Goal: Task Accomplishment & Management: Manage account settings

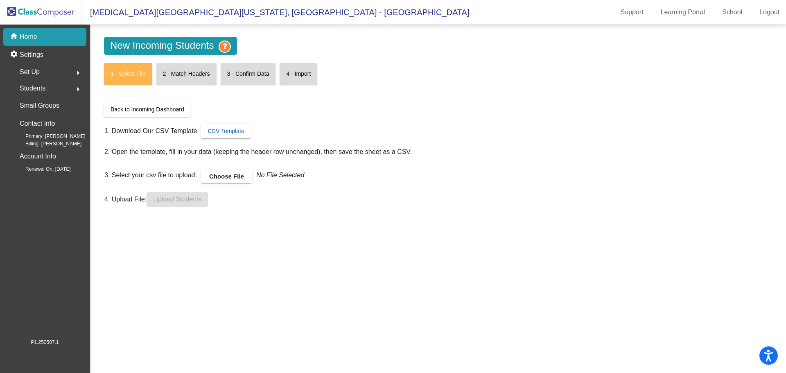
click at [230, 135] on link "CSV Template" at bounding box center [226, 131] width 50 height 15
click at [223, 175] on label "Choose File" at bounding box center [226, 176] width 51 height 13
click at [0, 0] on input "Choose File" at bounding box center [0, 0] width 0 height 0
click at [179, 200] on span "Upload Students" at bounding box center [177, 199] width 48 height 7
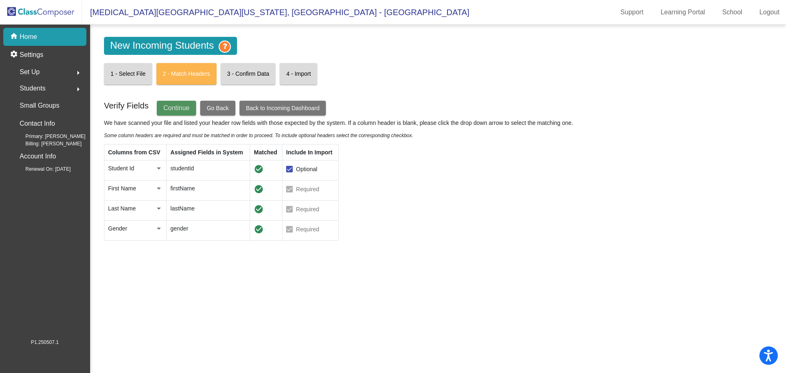
click at [167, 108] on span "Continue" at bounding box center [176, 107] width 26 height 7
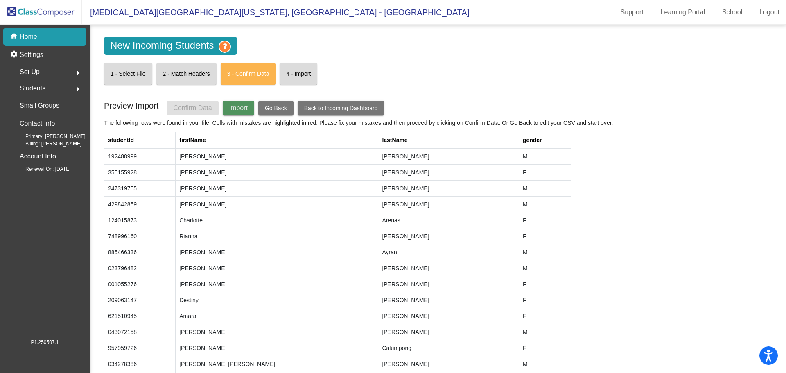
click at [238, 106] on span "Import" at bounding box center [238, 107] width 18 height 7
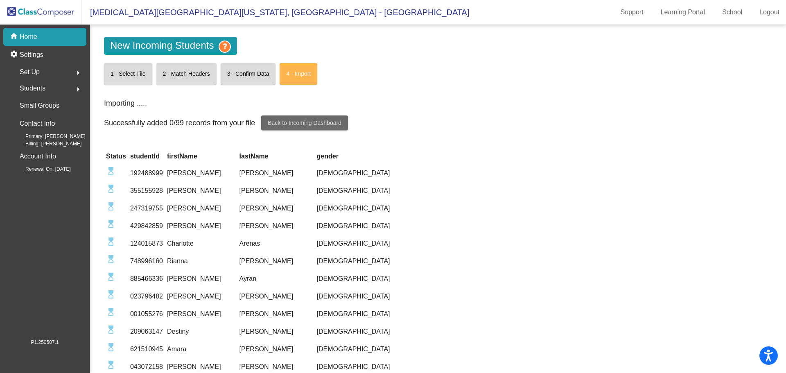
click at [304, 123] on span "Back to Incoming Dashboard" at bounding box center [305, 122] width 74 height 7
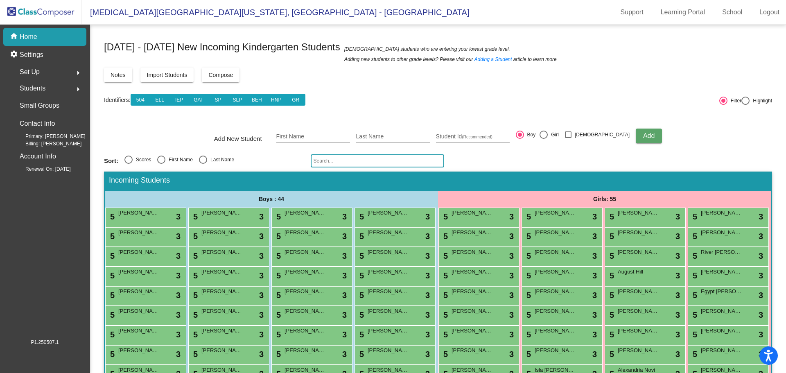
click at [51, 35] on div "home Home" at bounding box center [44, 37] width 83 height 18
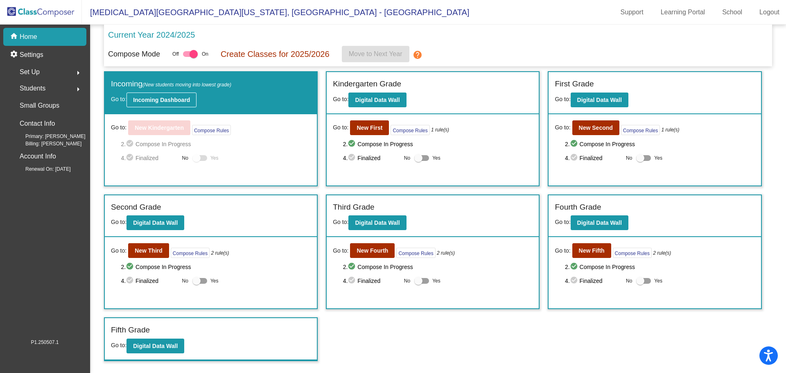
click at [182, 99] on b "Incoming Dashboard" at bounding box center [161, 100] width 57 height 7
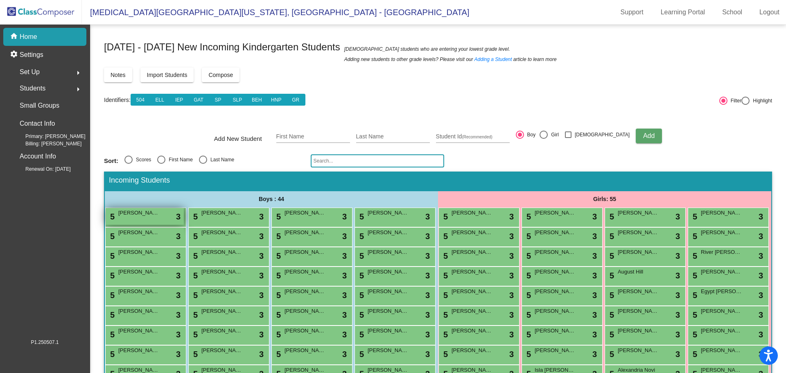
click at [159, 215] on span "[PERSON_NAME]" at bounding box center [138, 213] width 41 height 8
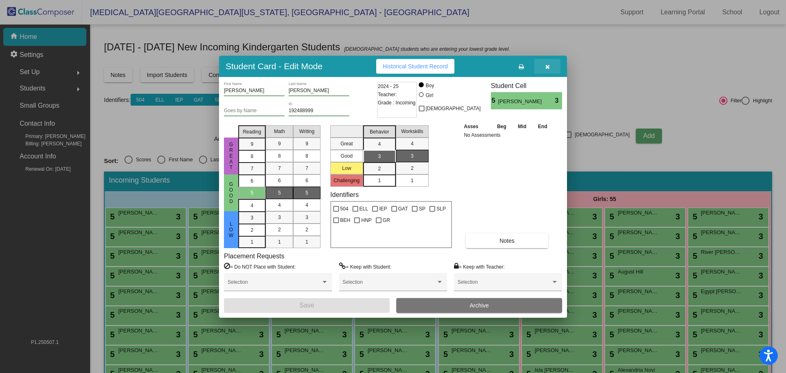
click at [548, 66] on icon "button" at bounding box center [547, 67] width 5 height 6
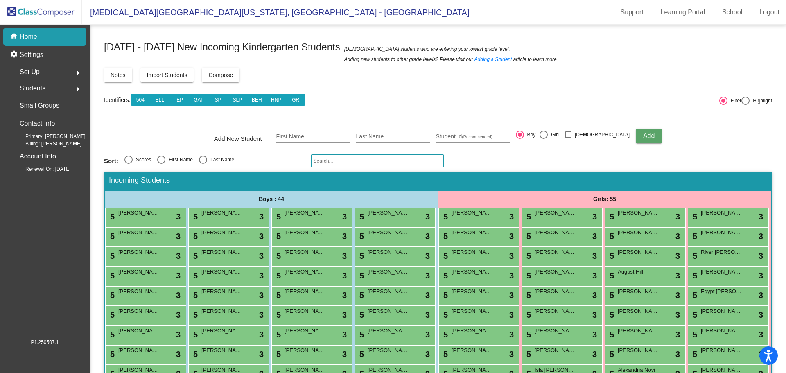
click at [175, 74] on span "Import Students" at bounding box center [167, 75] width 41 height 7
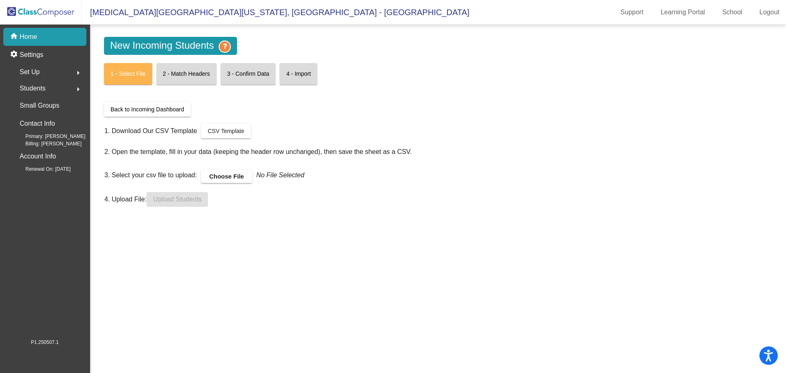
click at [35, 8] on img at bounding box center [41, 12] width 82 height 24
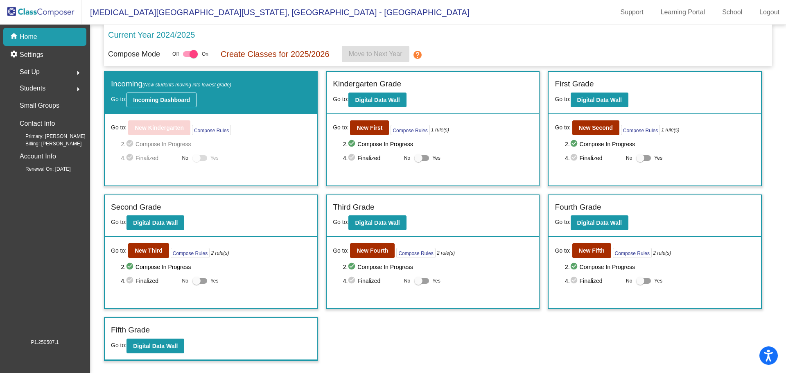
click at [153, 101] on b "Incoming Dashboard" at bounding box center [161, 100] width 57 height 7
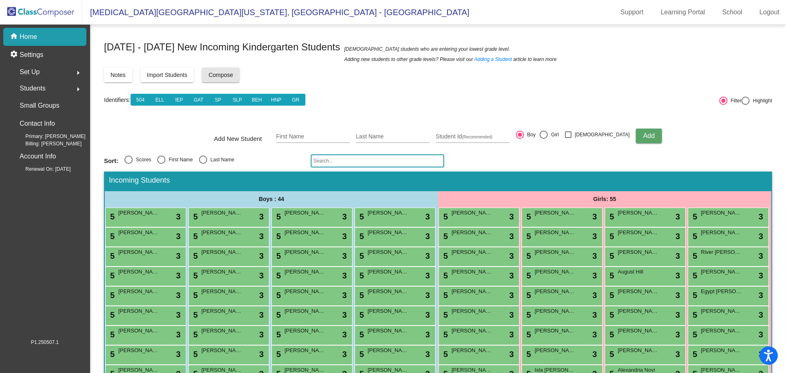
click at [228, 75] on span "Compose" at bounding box center [220, 75] width 25 height 7
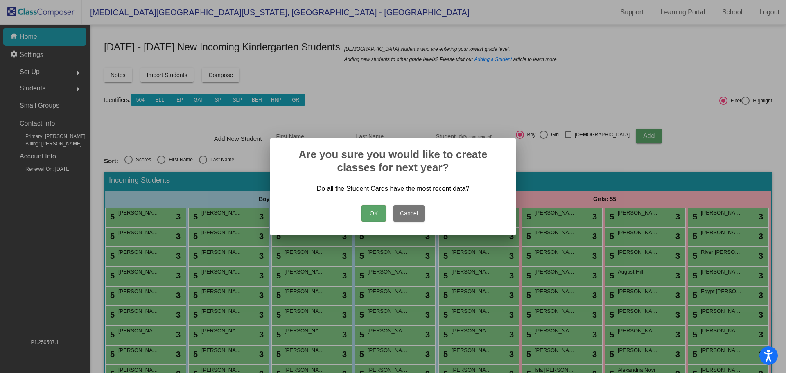
click at [413, 217] on button "Cancel" at bounding box center [408, 213] width 31 height 16
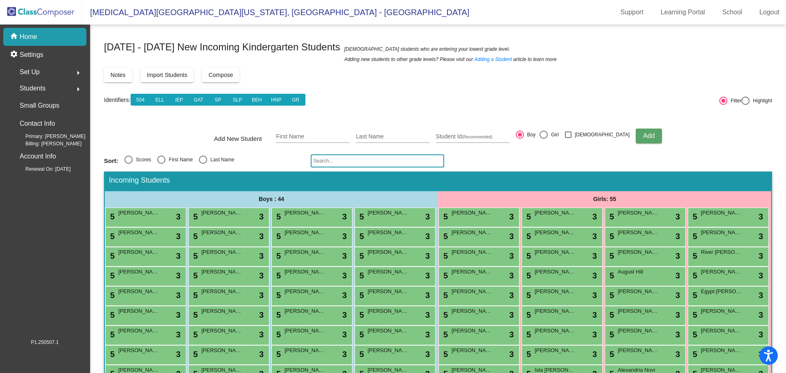
click at [53, 71] on div "Set Up arrow_right" at bounding box center [47, 72] width 78 height 16
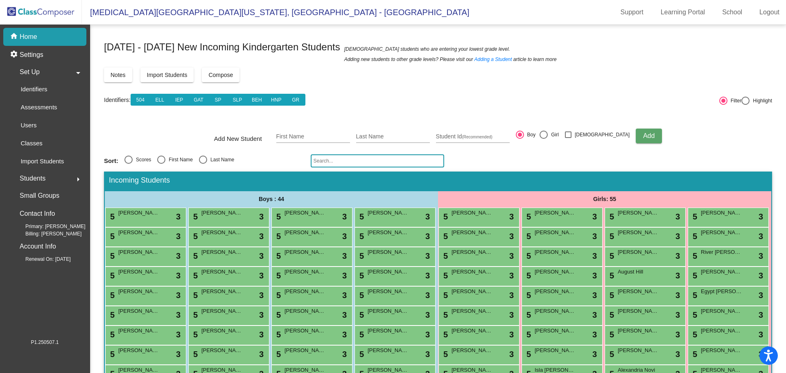
click at [53, 71] on div "Set Up arrow_drop_down" at bounding box center [47, 72] width 78 height 16
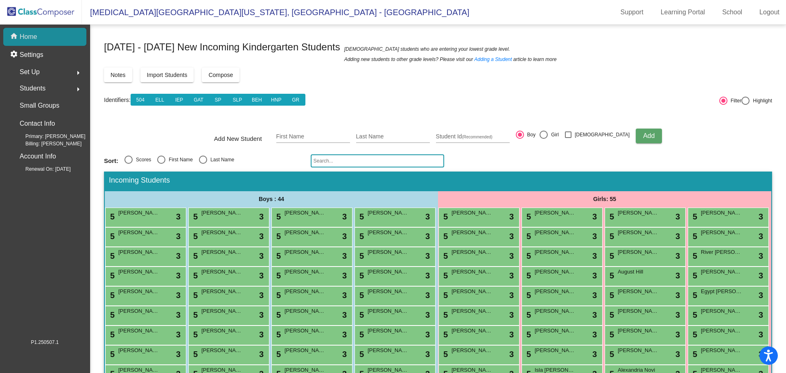
click at [44, 35] on div "home Home" at bounding box center [44, 37] width 83 height 18
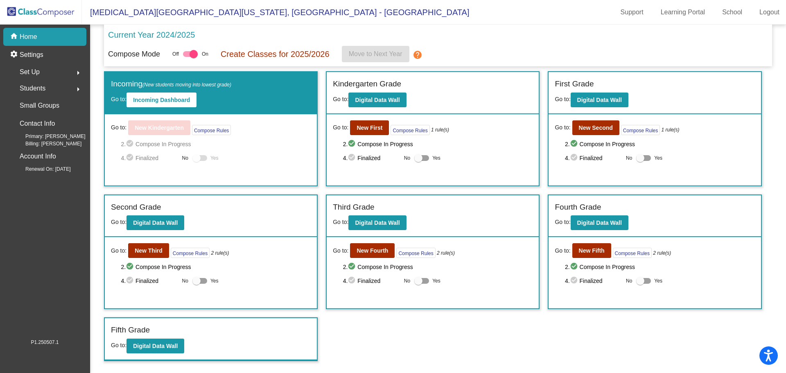
click at [191, 157] on div "4. check_circle Finalized No Yes" at bounding box center [216, 158] width 190 height 10
click at [197, 158] on div at bounding box center [196, 158] width 8 height 8
click at [194, 130] on button "Compose Rules" at bounding box center [211, 130] width 39 height 10
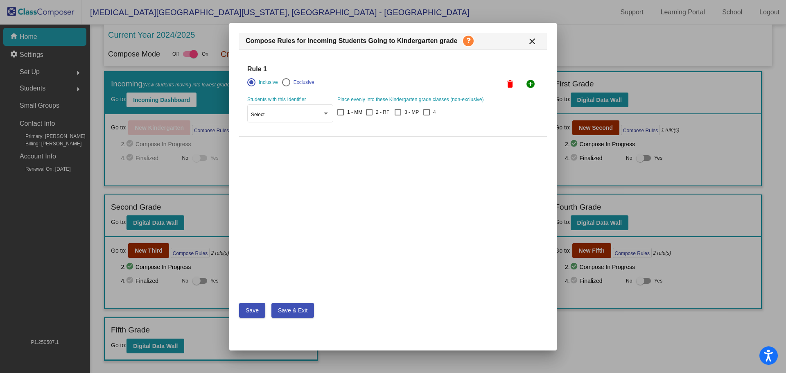
click at [530, 40] on mat-icon "close" at bounding box center [532, 41] width 10 height 10
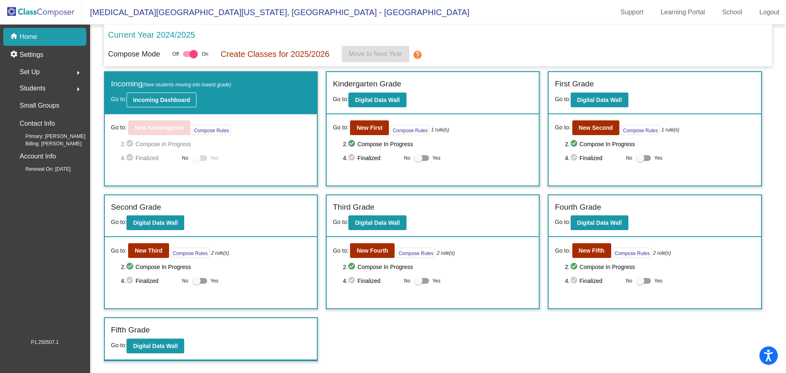
click at [152, 104] on button "Incoming Dashboard" at bounding box center [161, 99] width 70 height 15
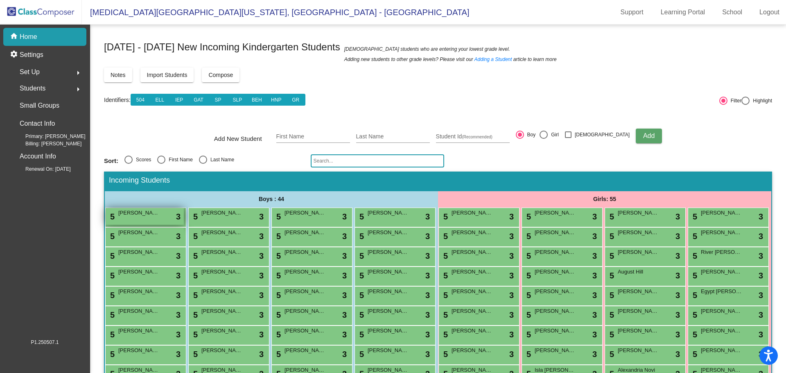
click at [159, 211] on span "[PERSON_NAME]" at bounding box center [138, 213] width 41 height 8
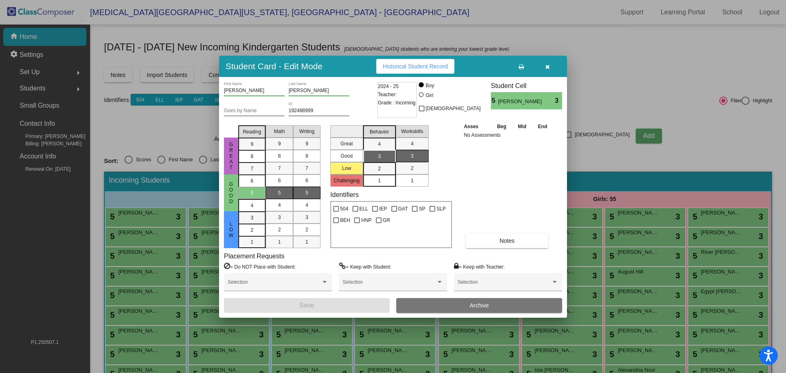
click at [435, 69] on span "Historical Student Record" at bounding box center [415, 66] width 65 height 7
click at [543, 66] on button "button" at bounding box center [547, 66] width 26 height 15
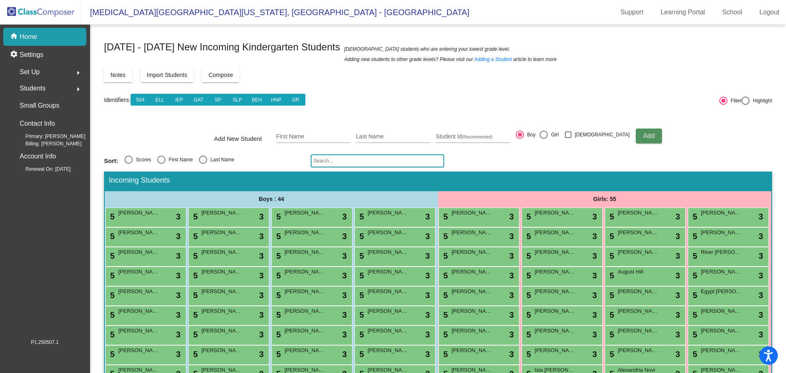
click at [643, 138] on span "Add" at bounding box center [648, 135] width 11 height 7
click at [184, 223] on div "5 [PERSON_NAME] lock do_not_disturb_alt 3" at bounding box center [145, 216] width 78 height 17
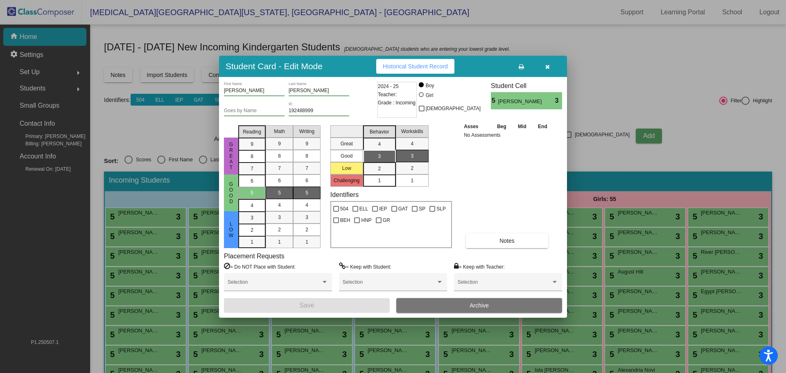
click at [406, 103] on span "Grade : Incoming" at bounding box center [397, 103] width 38 height 8
click at [405, 103] on span "Grade : Incoming" at bounding box center [397, 103] width 38 height 8
click at [399, 95] on div "2024 - 25 Teacher: Grade : Incoming" at bounding box center [396, 100] width 39 height 36
click at [542, 60] on button "button" at bounding box center [547, 66] width 26 height 15
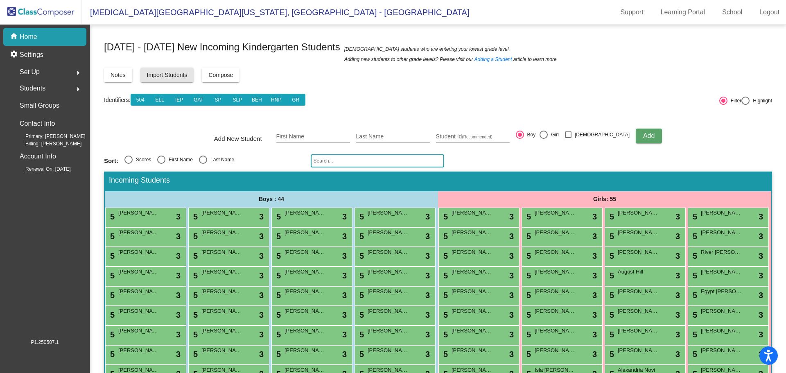
click at [155, 69] on button "Import Students" at bounding box center [167, 75] width 54 height 15
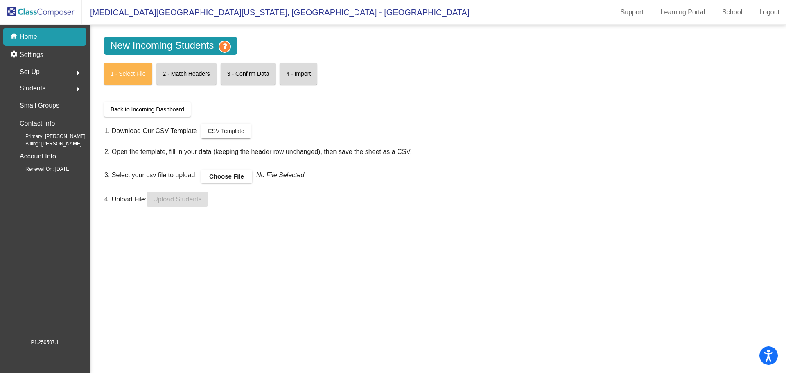
click at [57, 9] on img at bounding box center [41, 12] width 82 height 24
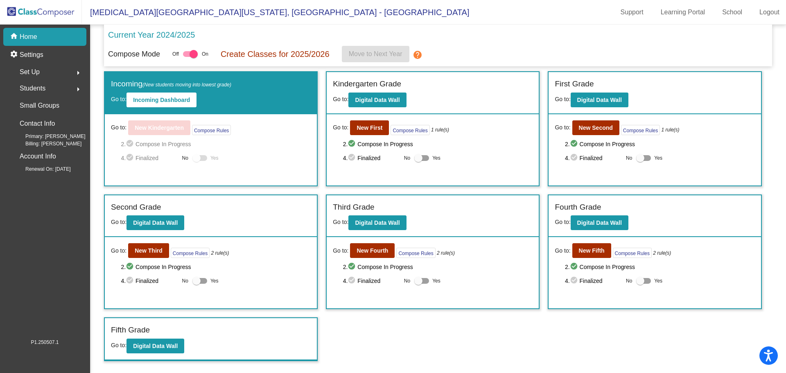
click at [317, 58] on p "Create Classes for 2025/2026" at bounding box center [275, 54] width 109 height 12
click at [382, 98] on b "Digital Data Wall" at bounding box center [377, 100] width 45 height 7
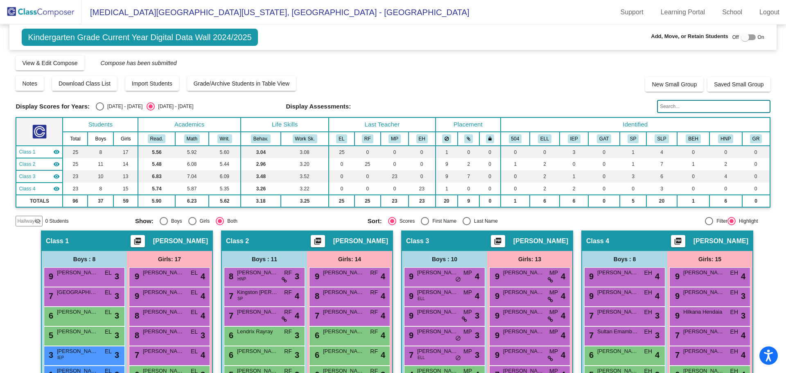
click at [56, 9] on img at bounding box center [41, 12] width 82 height 24
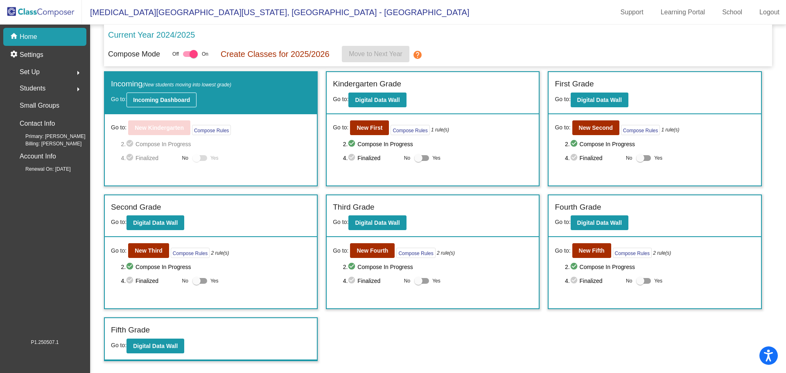
click at [172, 97] on b "Incoming Dashboard" at bounding box center [161, 100] width 57 height 7
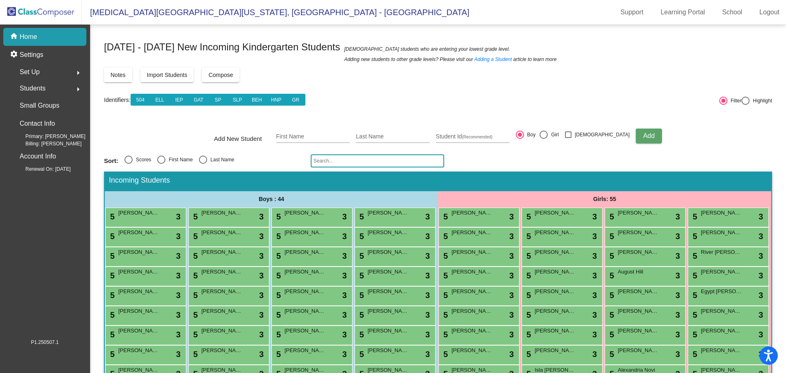
click at [151, 50] on span "[DATE] - [DATE] New Incoming Kindergarten Students" at bounding box center [222, 47] width 236 height 13
click at [46, 15] on img at bounding box center [41, 12] width 82 height 24
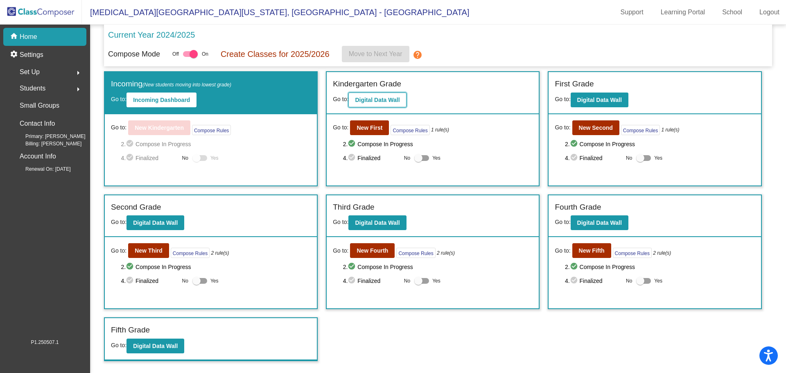
click at [365, 95] on button "Digital Data Wall" at bounding box center [377, 99] width 58 height 15
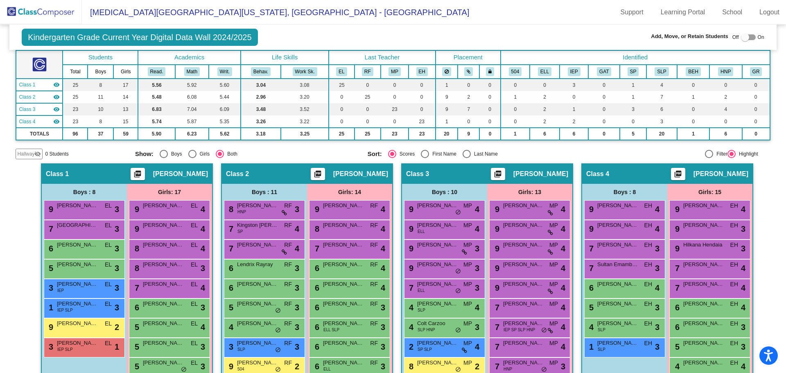
scroll to position [37, 0]
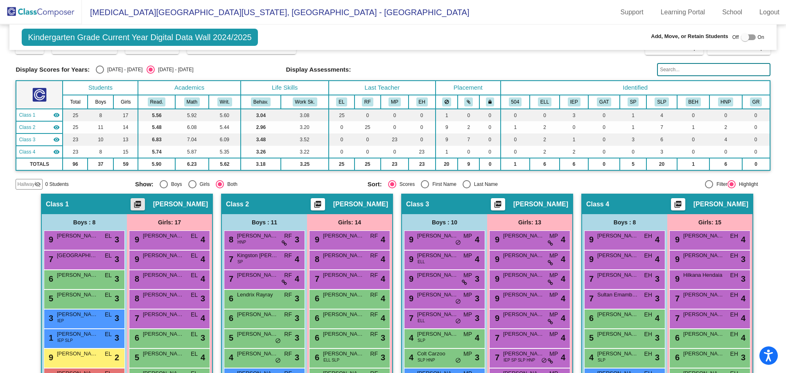
click at [142, 206] on mat-icon "picture_as_pdf" at bounding box center [138, 205] width 10 height 11
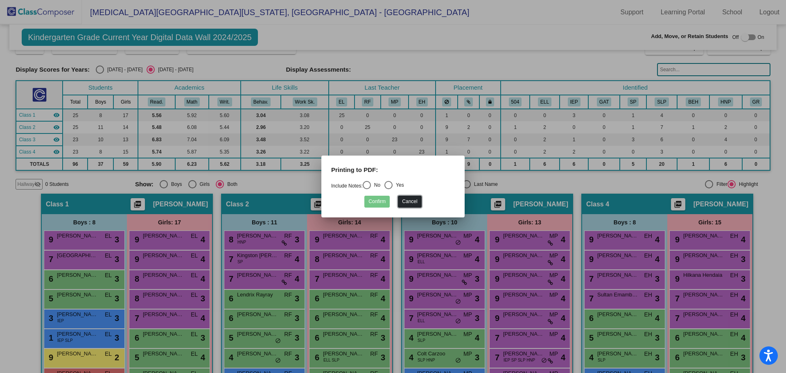
click at [405, 205] on button "Cancel" at bounding box center [409, 202] width 23 height 12
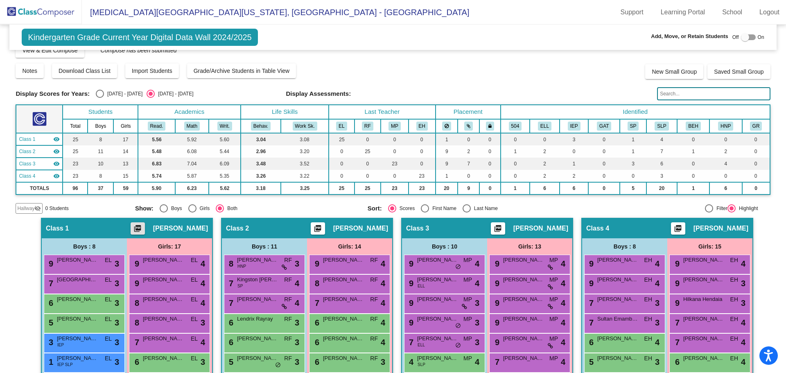
scroll to position [0, 0]
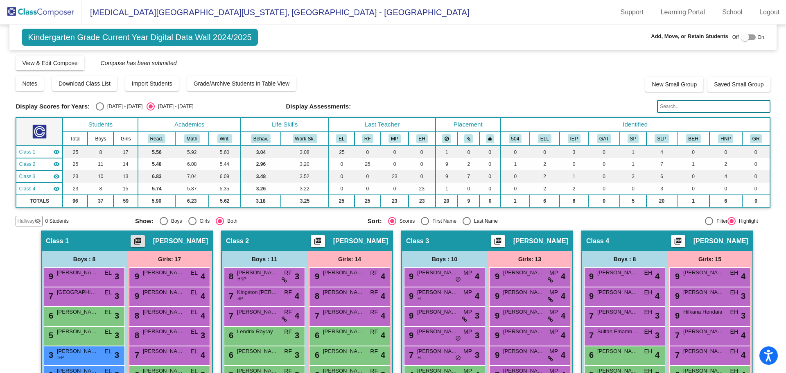
click at [38, 12] on img at bounding box center [41, 12] width 82 height 24
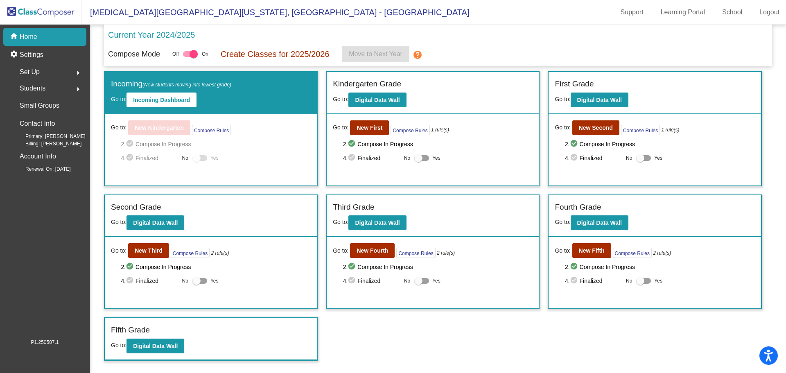
click at [310, 55] on p "Create Classes for 2025/2026" at bounding box center [275, 54] width 109 height 12
click at [416, 52] on mat-icon "help" at bounding box center [417, 55] width 10 height 10
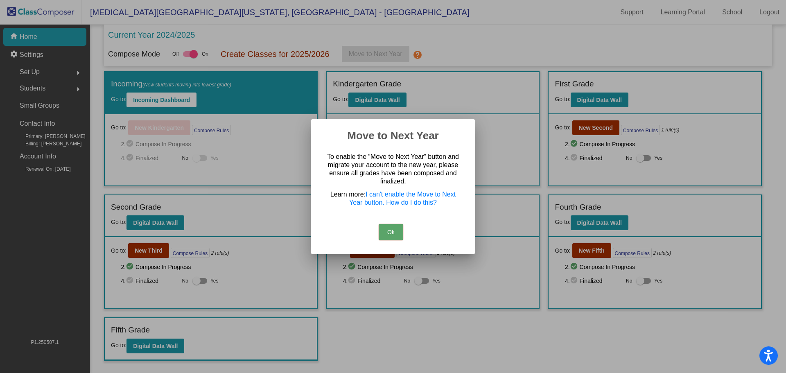
click at [397, 232] on button "Ok" at bounding box center [390, 232] width 25 height 16
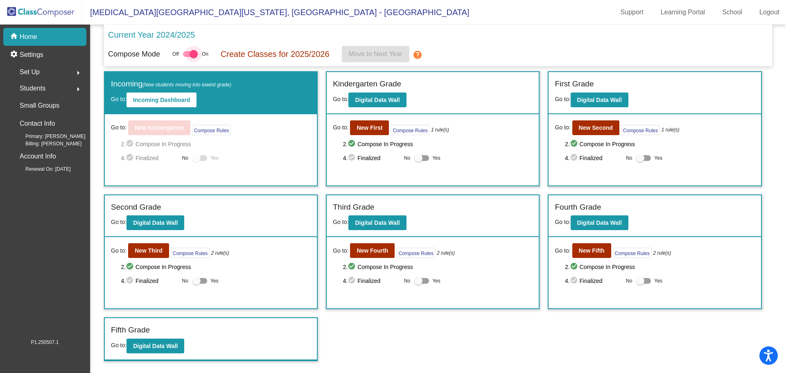
click at [196, 52] on div at bounding box center [193, 54] width 8 height 8
click at [187, 57] on input "checkbox" at bounding box center [187, 57] width 0 height 0
checkbox input "false"
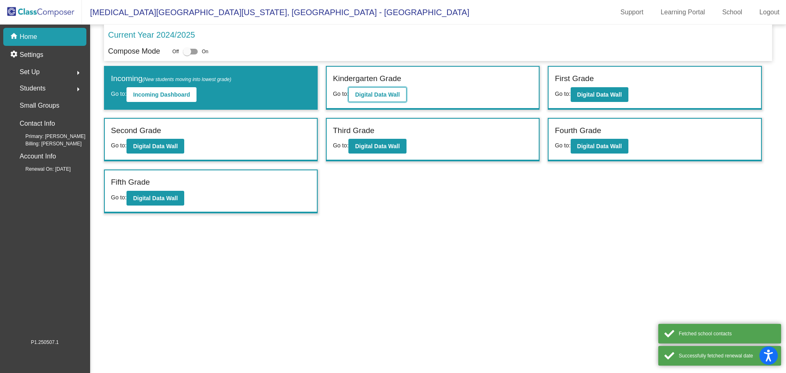
click at [381, 91] on button "Digital Data Wall" at bounding box center [377, 94] width 58 height 15
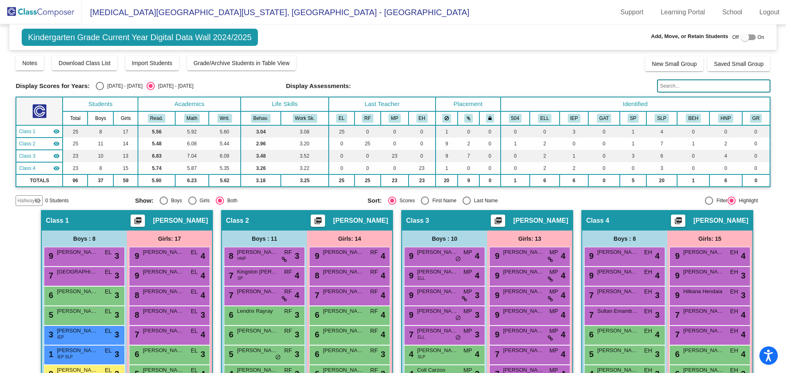
click at [229, 36] on span "Kindergarten Grade Current Year Digital Data Wall 2024/2025" at bounding box center [140, 37] width 236 height 17
click at [64, 15] on img at bounding box center [41, 12] width 82 height 24
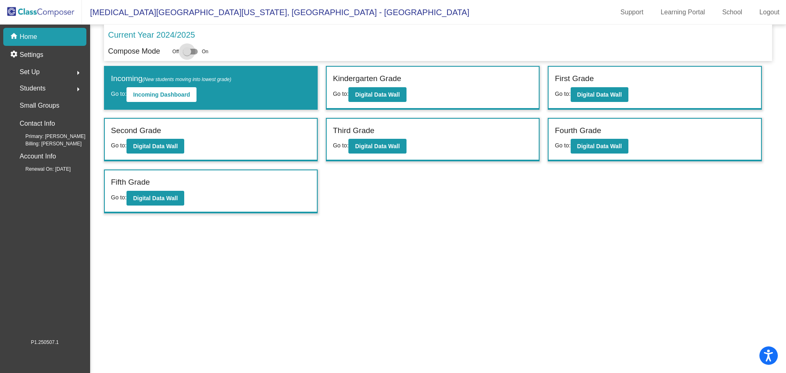
click at [190, 52] on div at bounding box center [187, 51] width 8 height 8
click at [187, 54] on input "checkbox" at bounding box center [187, 54] width 0 height 0
checkbox input "true"
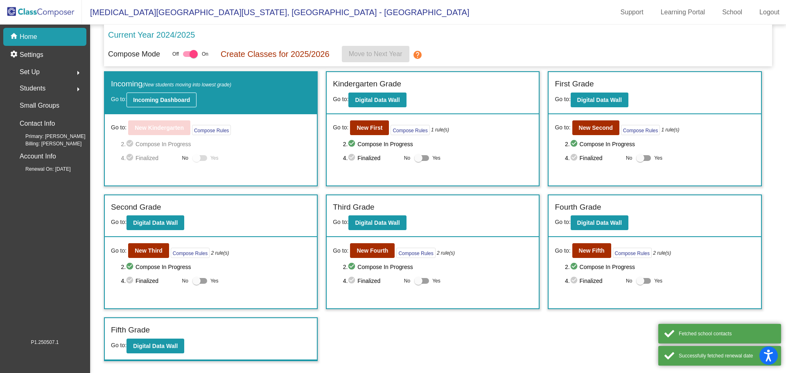
click at [187, 97] on b "Incoming Dashboard" at bounding box center [161, 100] width 57 height 7
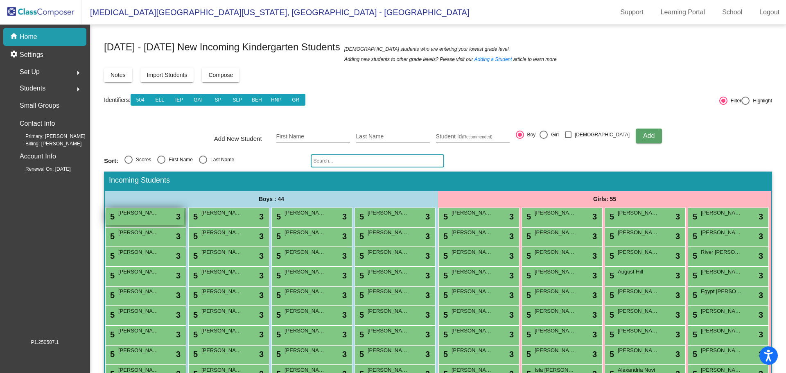
click at [159, 214] on span "[PERSON_NAME]" at bounding box center [138, 213] width 41 height 8
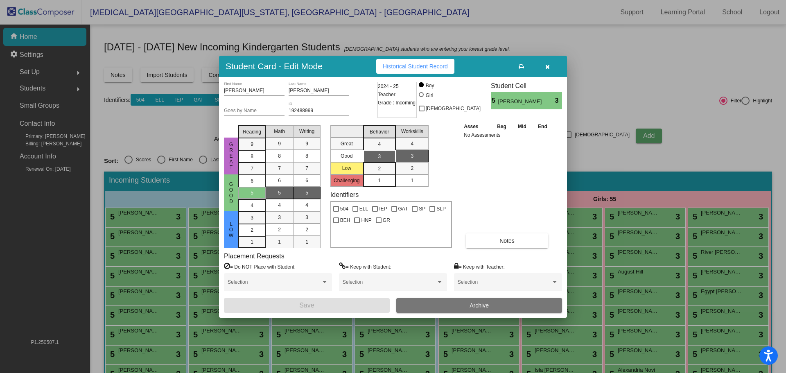
click at [546, 63] on button "button" at bounding box center [547, 66] width 26 height 15
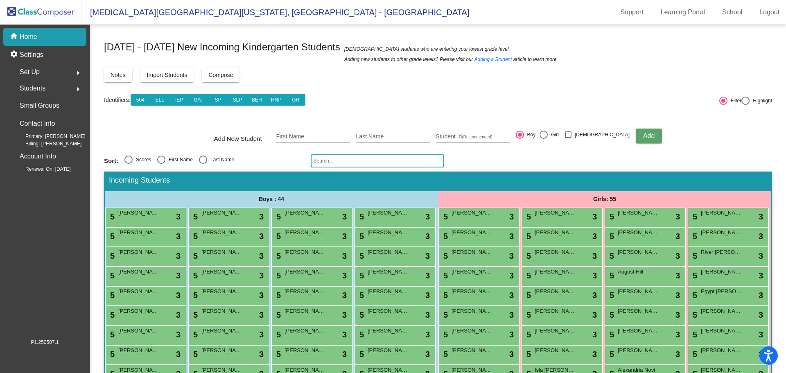
click at [52, 11] on img at bounding box center [41, 12] width 82 height 24
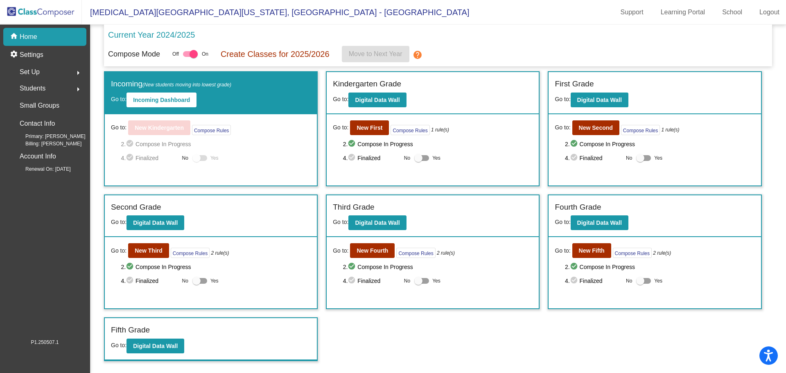
click at [260, 53] on p "Create Classes for 2025/2026" at bounding box center [275, 54] width 109 height 12
click at [422, 158] on div at bounding box center [418, 158] width 8 height 8
click at [418, 161] on input "Yes" at bounding box center [418, 161] width 0 height 0
checkbox input "true"
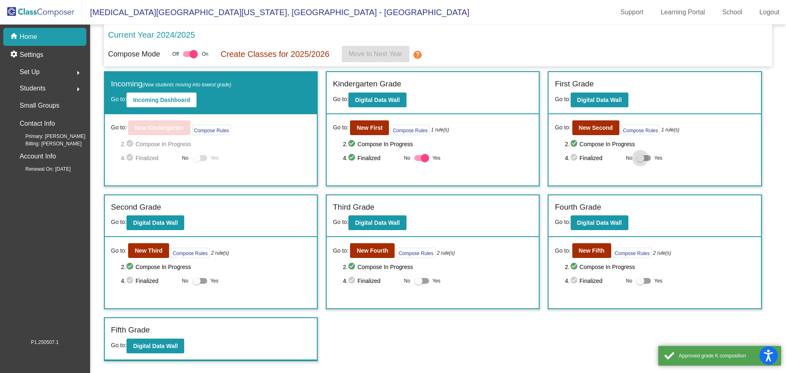
click at [639, 158] on div at bounding box center [640, 158] width 8 height 8
click at [640, 161] on input "Yes" at bounding box center [640, 161] width 0 height 0
checkbox input "true"
click at [198, 278] on div at bounding box center [196, 281] width 8 height 8
click at [196, 284] on input "Yes" at bounding box center [196, 284] width 0 height 0
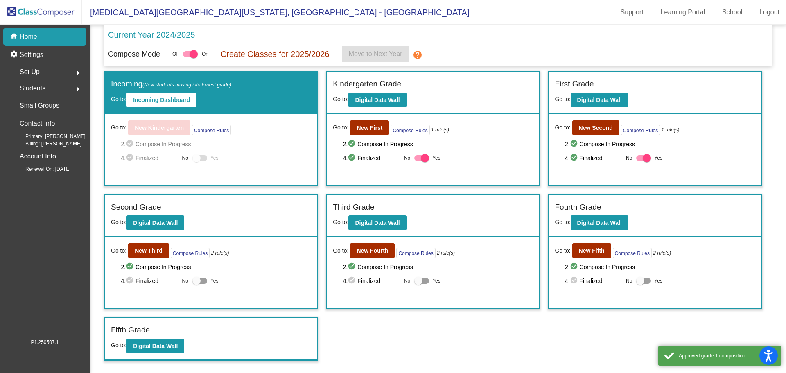
checkbox input "true"
click at [424, 281] on div at bounding box center [421, 281] width 15 height 6
click at [418, 284] on input "Yes" at bounding box center [418, 284] width 0 height 0
checkbox input "true"
click at [643, 279] on div at bounding box center [640, 281] width 8 height 8
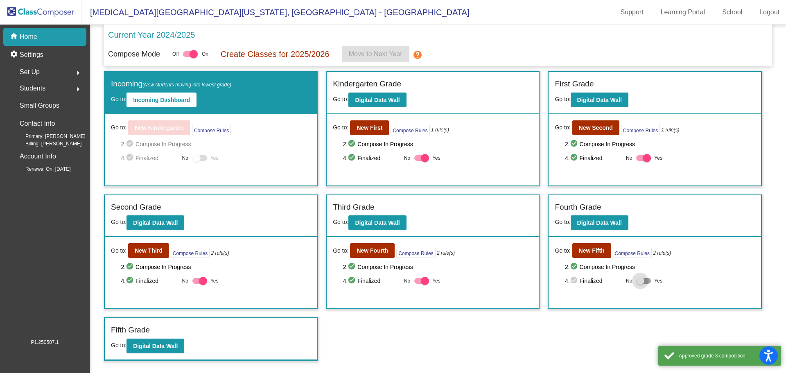
click at [640, 284] on input "Yes" at bounding box center [640, 284] width 0 height 0
checkbox input "true"
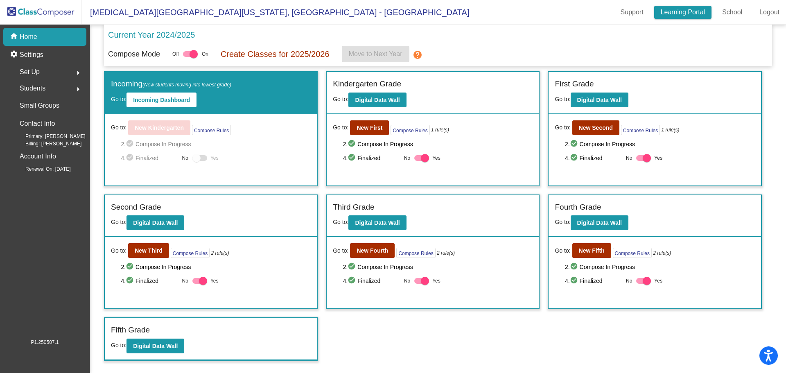
click at [695, 11] on link "Learning Portal" at bounding box center [683, 12] width 58 height 13
click at [287, 50] on p "Create Classes for 2025/2026" at bounding box center [275, 54] width 109 height 12
click at [194, 54] on div at bounding box center [193, 54] width 8 height 8
click at [187, 57] on input "checkbox" at bounding box center [187, 57] width 0 height 0
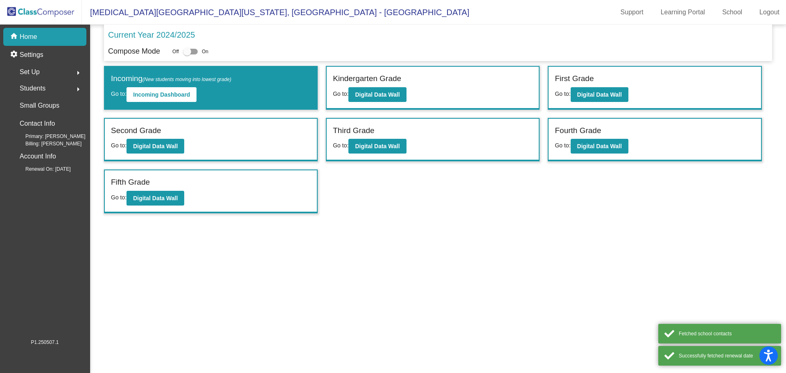
click at [188, 49] on div at bounding box center [187, 51] width 8 height 8
click at [187, 54] on input "checkbox" at bounding box center [187, 54] width 0 height 0
checkbox input "true"
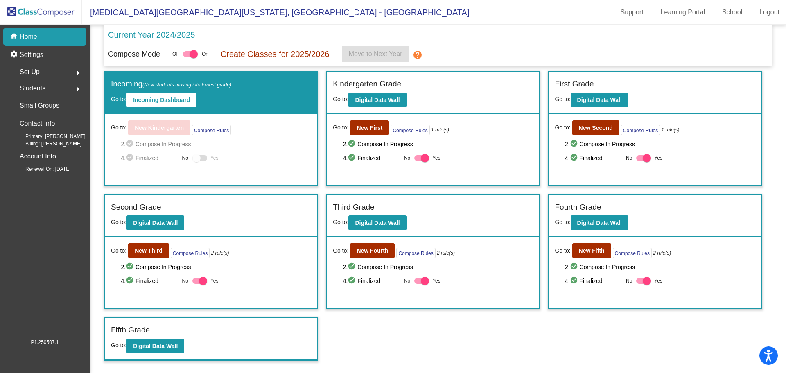
click at [195, 154] on div at bounding box center [196, 158] width 8 height 8
click at [199, 160] on div at bounding box center [196, 158] width 8 height 8
click at [201, 160] on div at bounding box center [199, 158] width 15 height 6
click at [279, 55] on p "Create Classes for 2025/2026" at bounding box center [275, 54] width 109 height 12
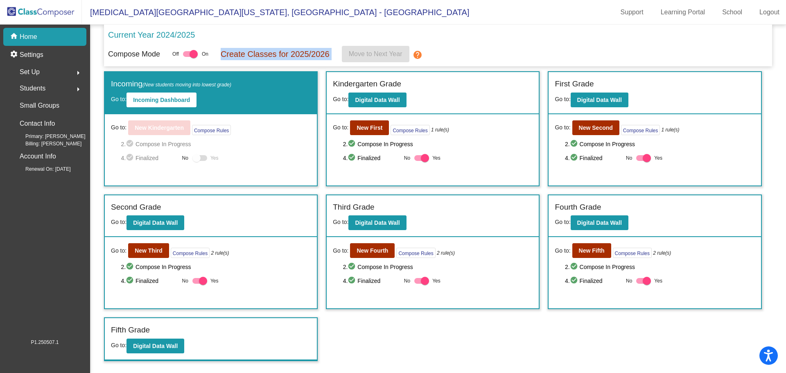
click at [279, 55] on p "Create Classes for 2025/2026" at bounding box center [275, 54] width 109 height 12
click at [417, 54] on mat-icon "help" at bounding box center [417, 55] width 10 height 10
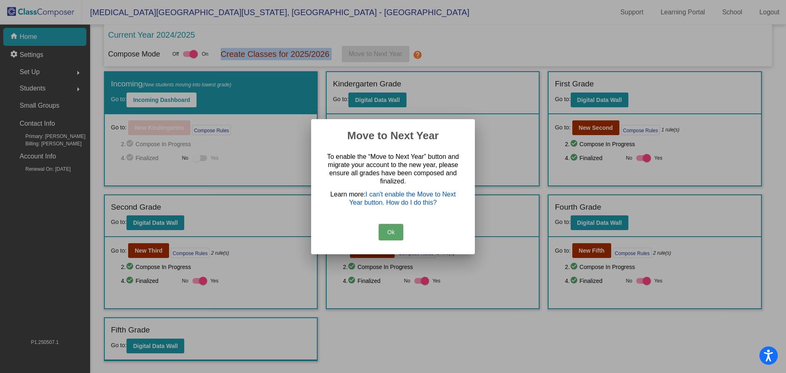
click at [392, 200] on link "I can't enable the Move to Next Year button. How do I do this?" at bounding box center [402, 198] width 106 height 15
click at [387, 229] on button "Ok" at bounding box center [390, 232] width 25 height 16
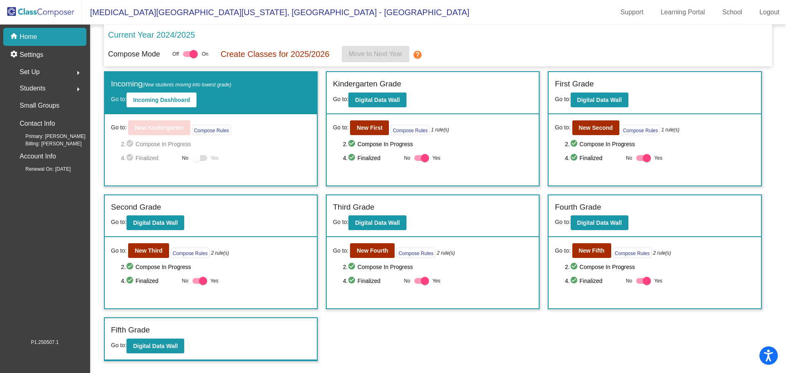
click at [171, 119] on div "Go to: New Kindergarten Compose Rules 2. check_circle Compose In Progress 4. ch…" at bounding box center [211, 149] width 212 height 71
click at [177, 97] on b "Incoming Dashboard" at bounding box center [161, 100] width 57 height 7
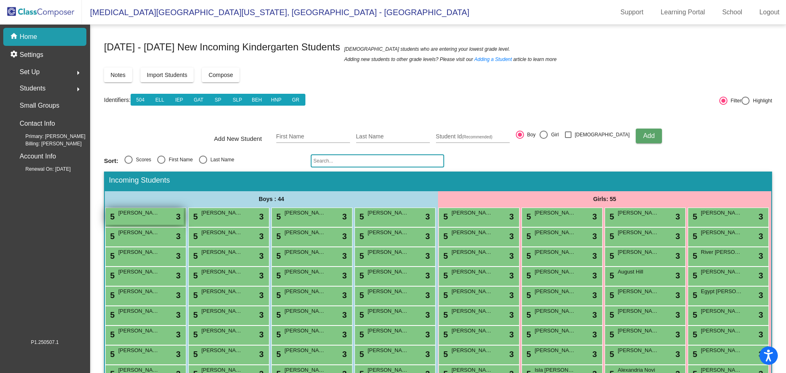
click at [184, 223] on div "5 [PERSON_NAME] lock do_not_disturb_alt 3" at bounding box center [145, 216] width 78 height 17
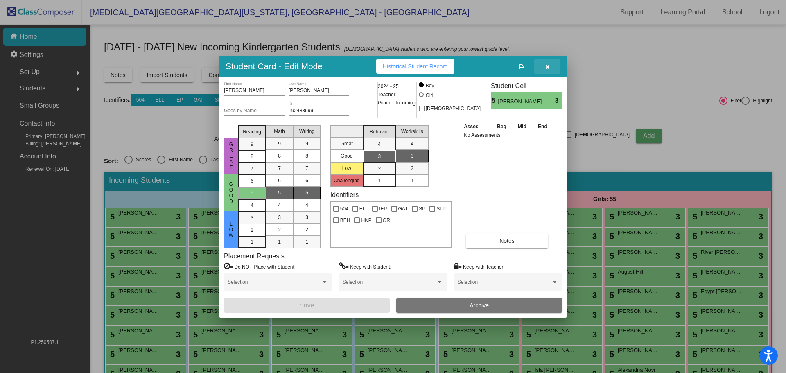
click at [546, 63] on button "button" at bounding box center [547, 66] width 26 height 15
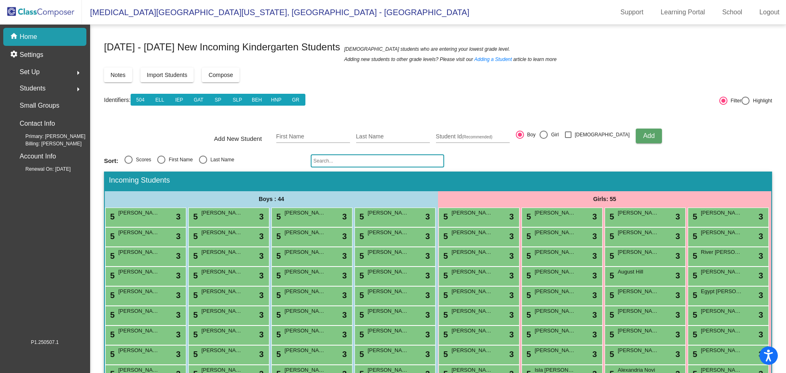
click at [29, 72] on span "Set Up" at bounding box center [30, 71] width 20 height 11
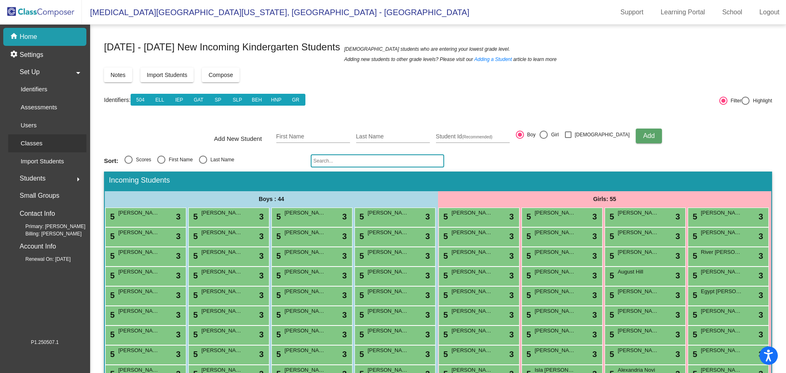
click at [39, 141] on p "Classes" at bounding box center [31, 143] width 22 height 10
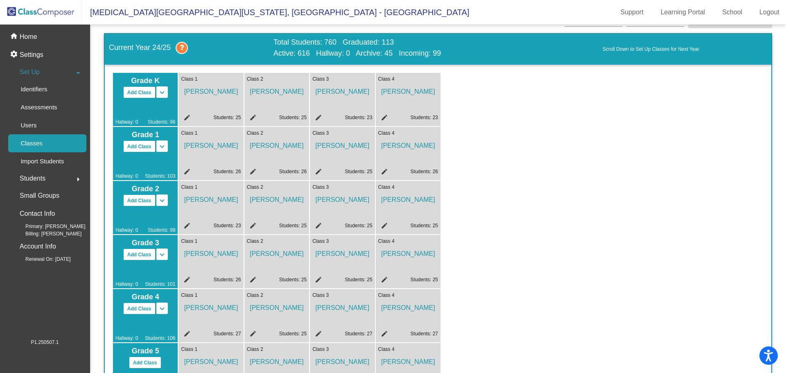
scroll to position [41, 0]
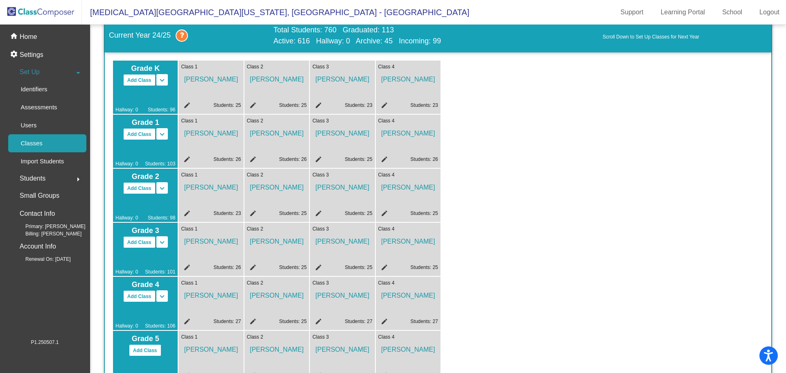
click at [214, 77] on span "[PERSON_NAME]" at bounding box center [211, 77] width 60 height 14
click at [190, 104] on mat-icon "edit" at bounding box center [186, 106] width 10 height 10
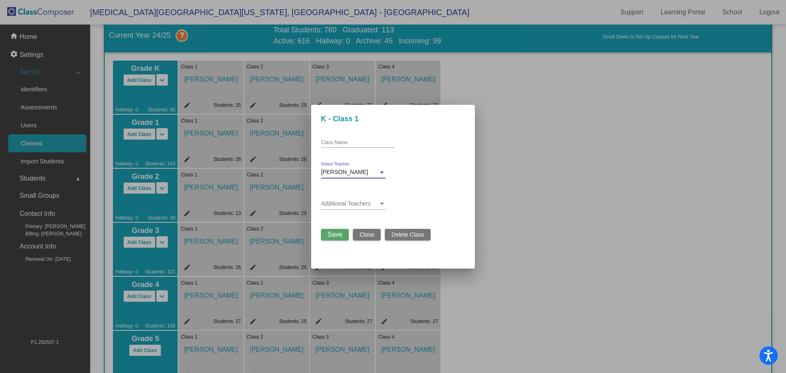
click at [345, 169] on div "[PERSON_NAME]" at bounding box center [349, 172] width 57 height 7
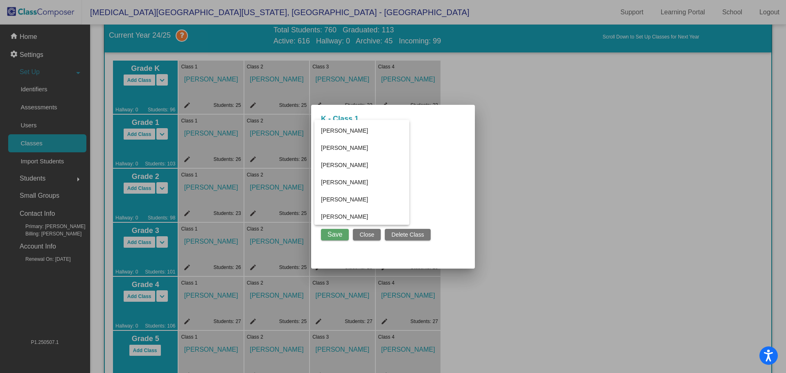
scroll to position [554, 0]
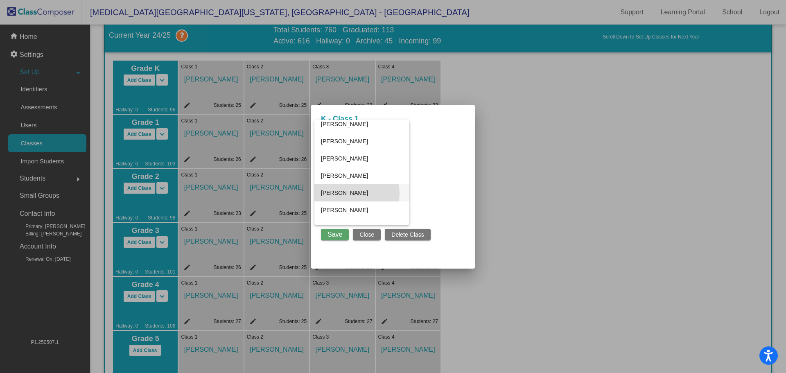
click at [350, 193] on span "[PERSON_NAME]" at bounding box center [362, 192] width 82 height 17
click at [342, 235] on span "Save" at bounding box center [334, 234] width 15 height 7
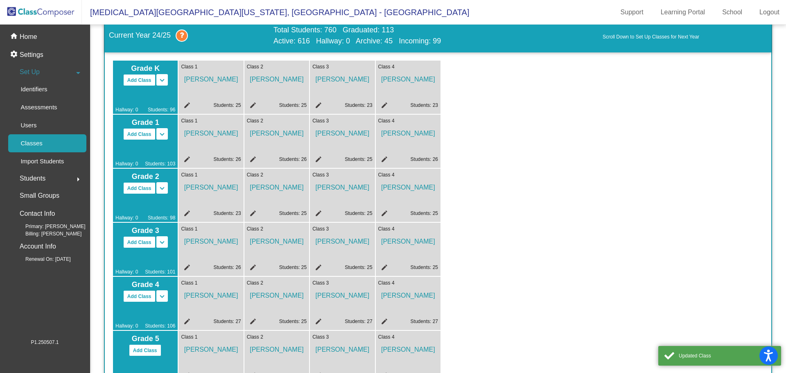
click at [385, 101] on div "Class 4 [PERSON_NAME] edit Students: 23" at bounding box center [408, 87] width 65 height 53
click at [384, 106] on mat-icon "edit" at bounding box center [383, 106] width 10 height 10
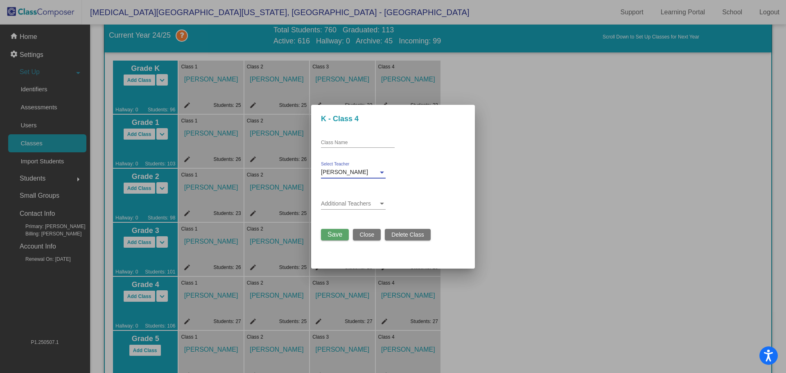
click at [348, 170] on span "[PERSON_NAME]" at bounding box center [344, 172] width 47 height 7
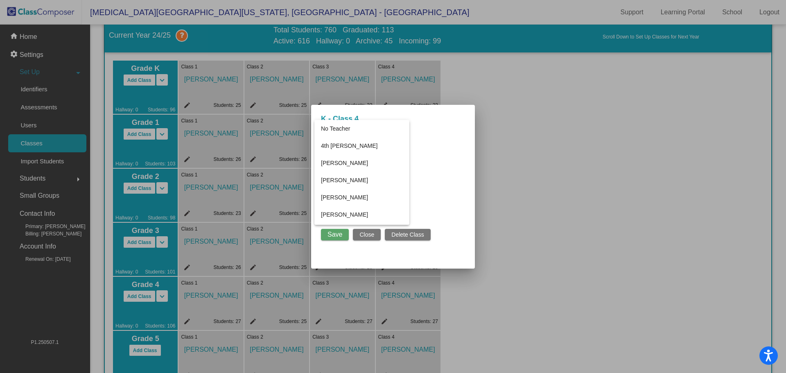
click at [364, 232] on div at bounding box center [393, 186] width 786 height 373
click at [362, 234] on span "Close" at bounding box center [366, 234] width 15 height 7
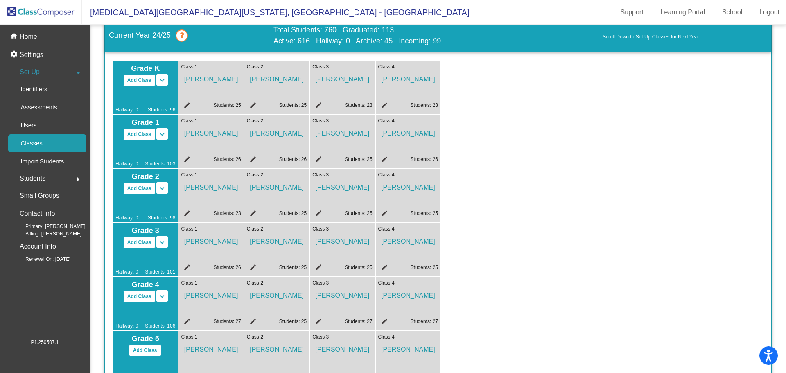
click at [182, 35] on icon at bounding box center [182, 35] width 12 height 12
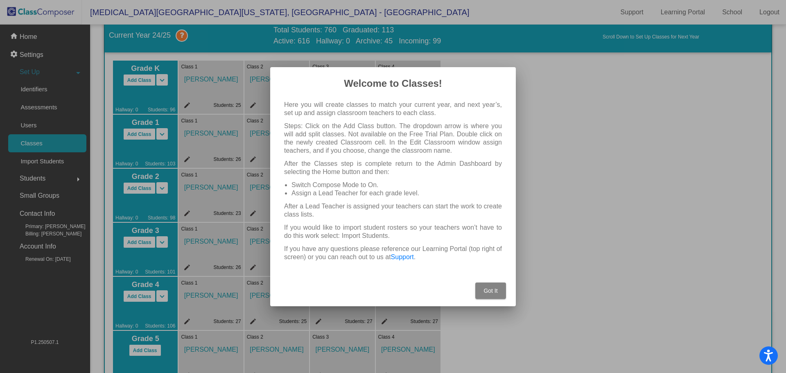
click at [489, 294] on button "Got It" at bounding box center [490, 290] width 31 height 16
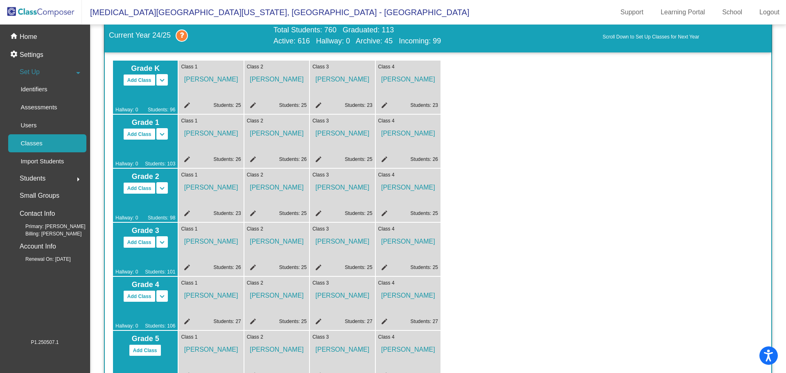
click at [212, 79] on span "[PERSON_NAME]" at bounding box center [211, 77] width 60 height 14
click at [188, 105] on mat-icon "edit" at bounding box center [186, 106] width 10 height 10
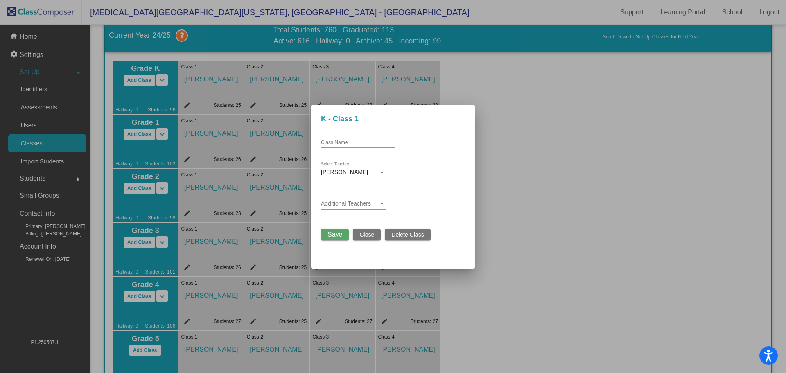
click at [354, 172] on div "[PERSON_NAME]" at bounding box center [349, 172] width 57 height 7
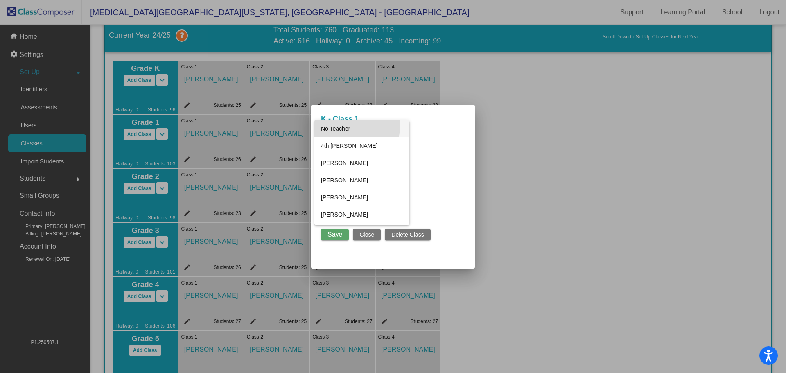
click at [344, 126] on span "No Teacher" at bounding box center [362, 128] width 82 height 17
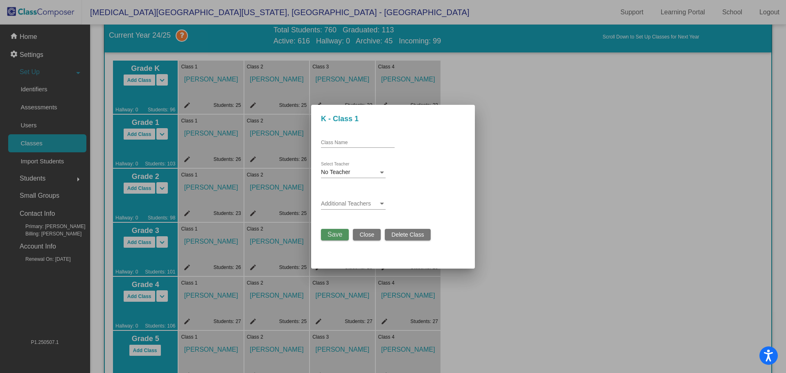
click at [341, 235] on span "Save" at bounding box center [334, 234] width 15 height 7
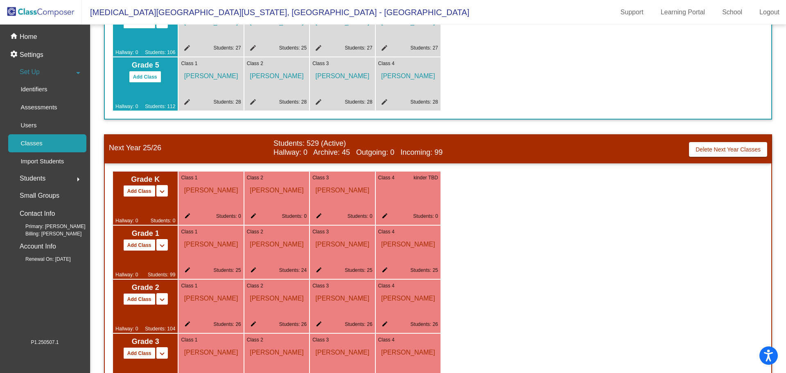
scroll to position [327, 0]
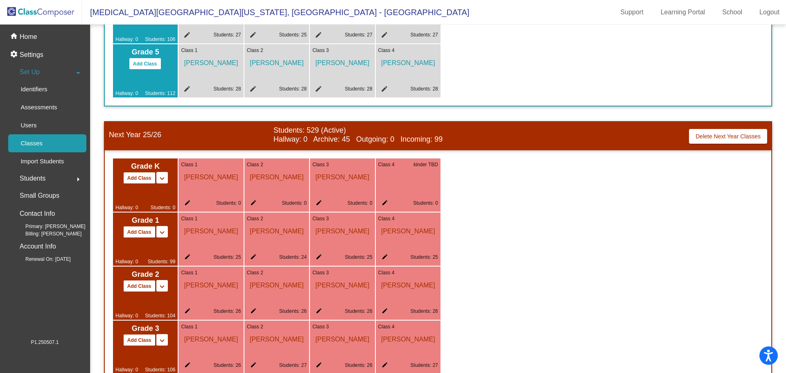
click at [383, 201] on mat-icon "edit" at bounding box center [383, 204] width 10 height 10
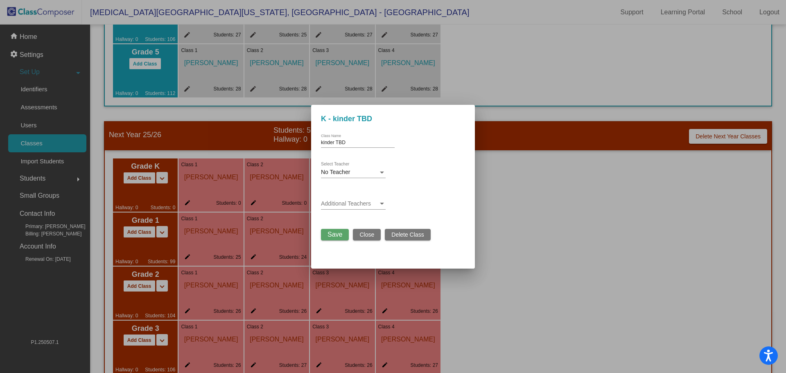
click at [367, 174] on div "No Teacher" at bounding box center [349, 172] width 57 height 7
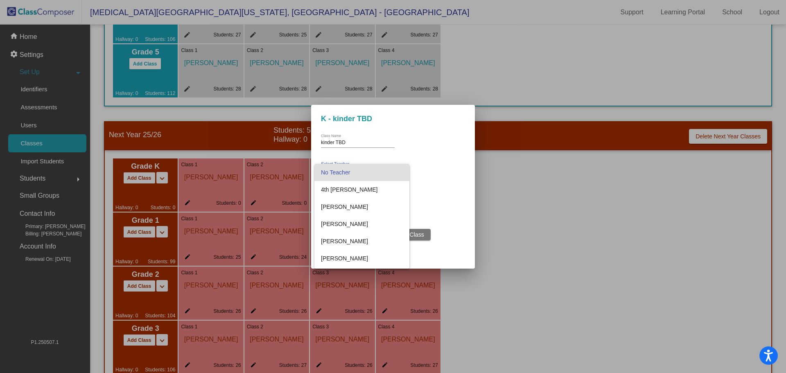
click at [419, 197] on div at bounding box center [393, 186] width 786 height 373
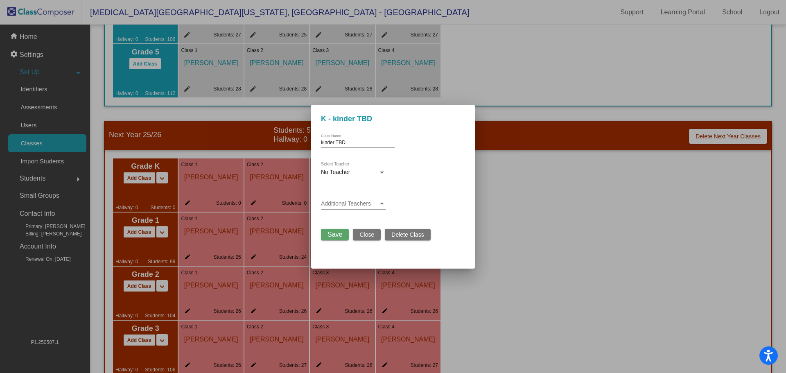
click at [366, 236] on span "Close" at bounding box center [366, 234] width 15 height 7
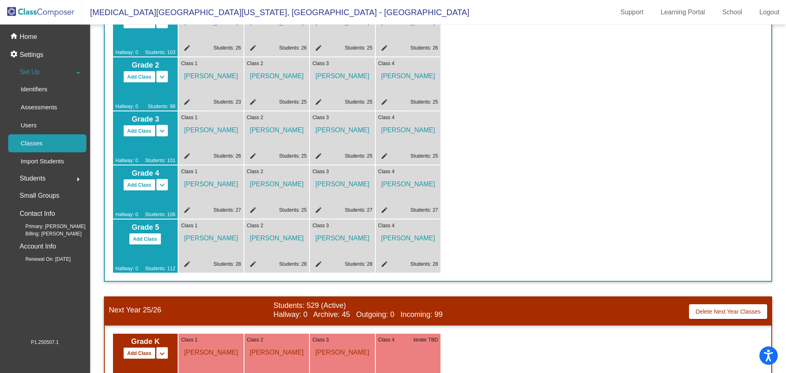
scroll to position [286, 0]
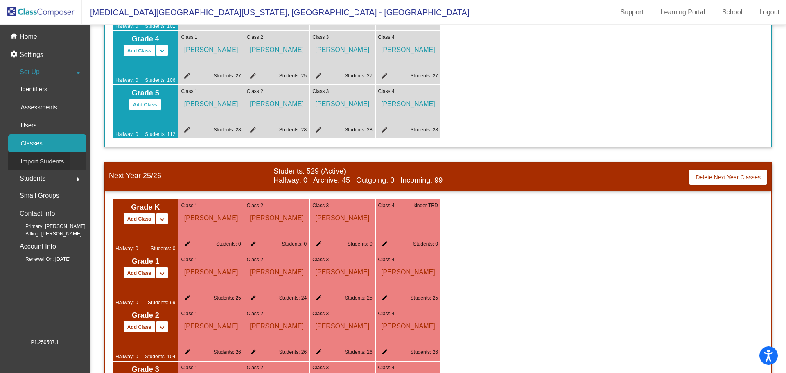
click at [49, 167] on div "Import Students" at bounding box center [39, 161] width 62 height 18
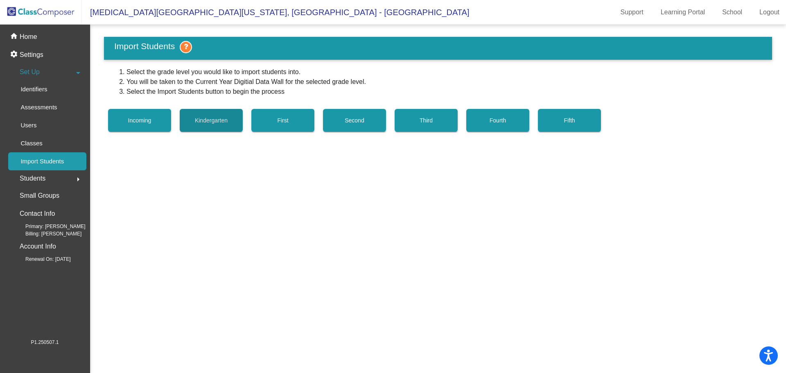
click at [200, 120] on span "Kindergarten" at bounding box center [211, 120] width 33 height 7
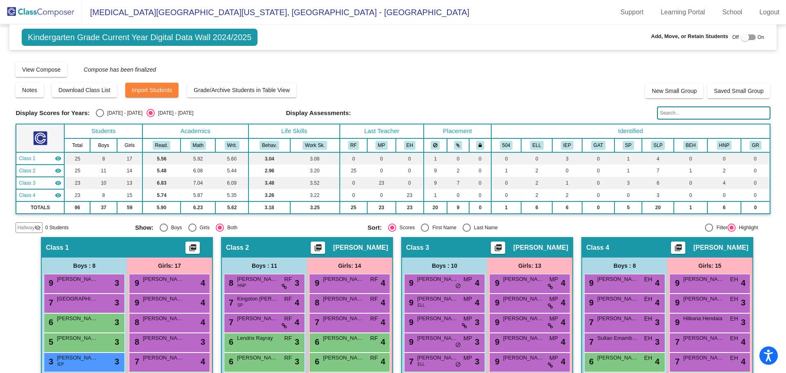
click at [63, 16] on img at bounding box center [41, 12] width 82 height 24
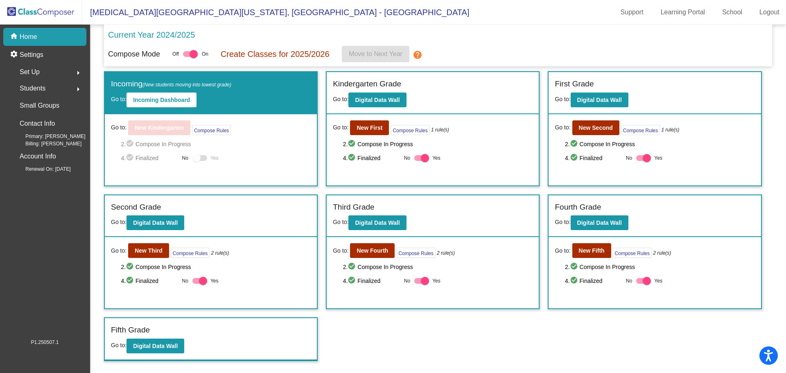
click at [36, 88] on span "Students" at bounding box center [33, 88] width 26 height 11
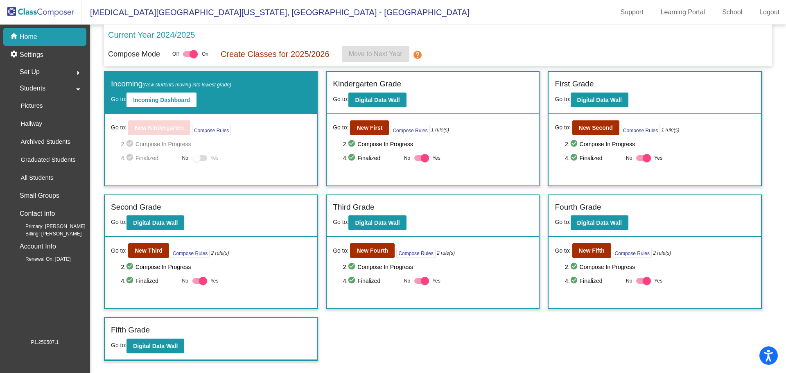
click at [42, 72] on div "Set Up arrow_right" at bounding box center [47, 72] width 78 height 16
click at [57, 175] on div "Students arrow_right" at bounding box center [47, 178] width 78 height 16
